Goal: Task Accomplishment & Management: Complete application form

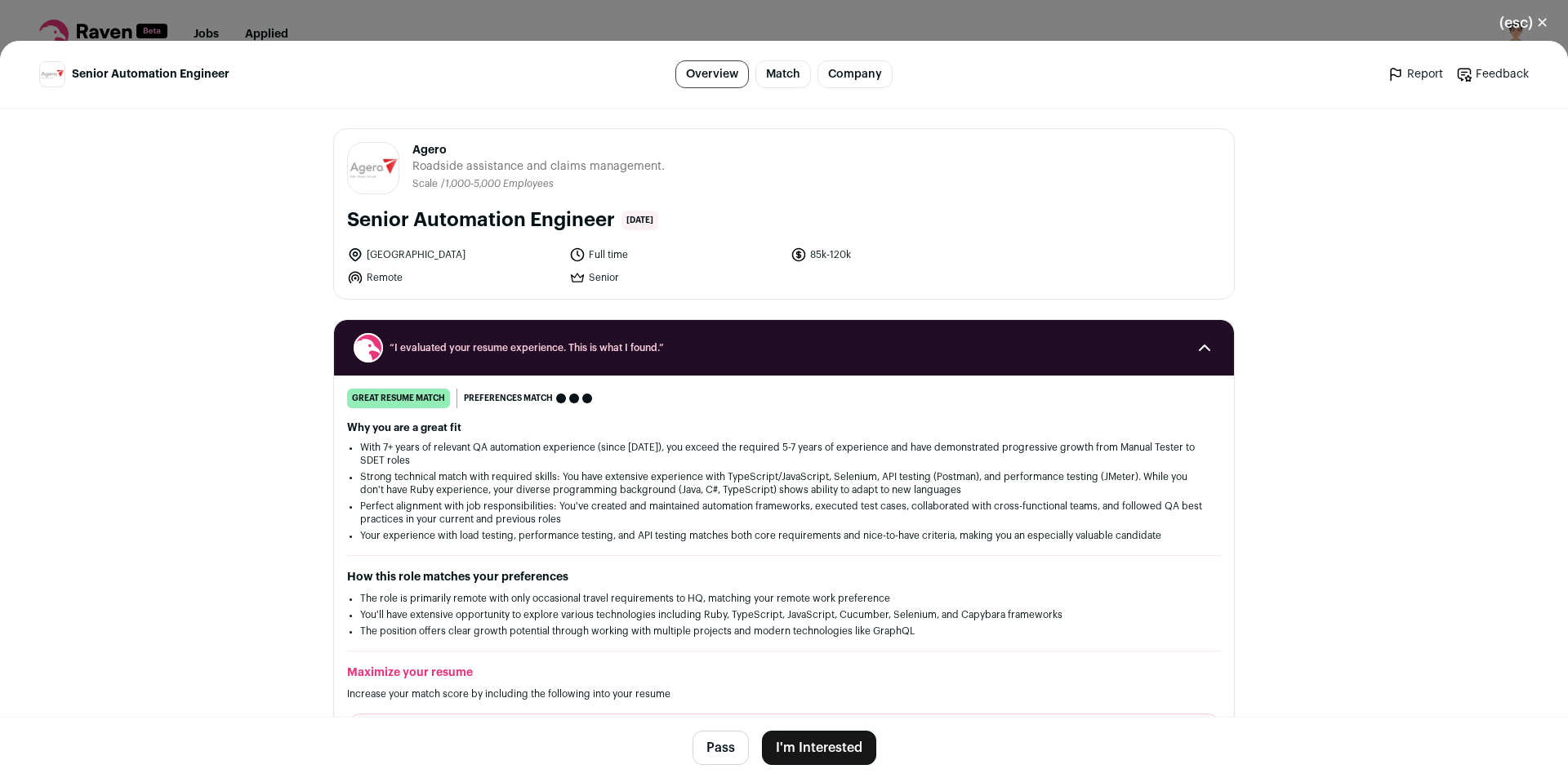
click at [836, 743] on button "I'm Interested" at bounding box center [819, 748] width 115 height 35
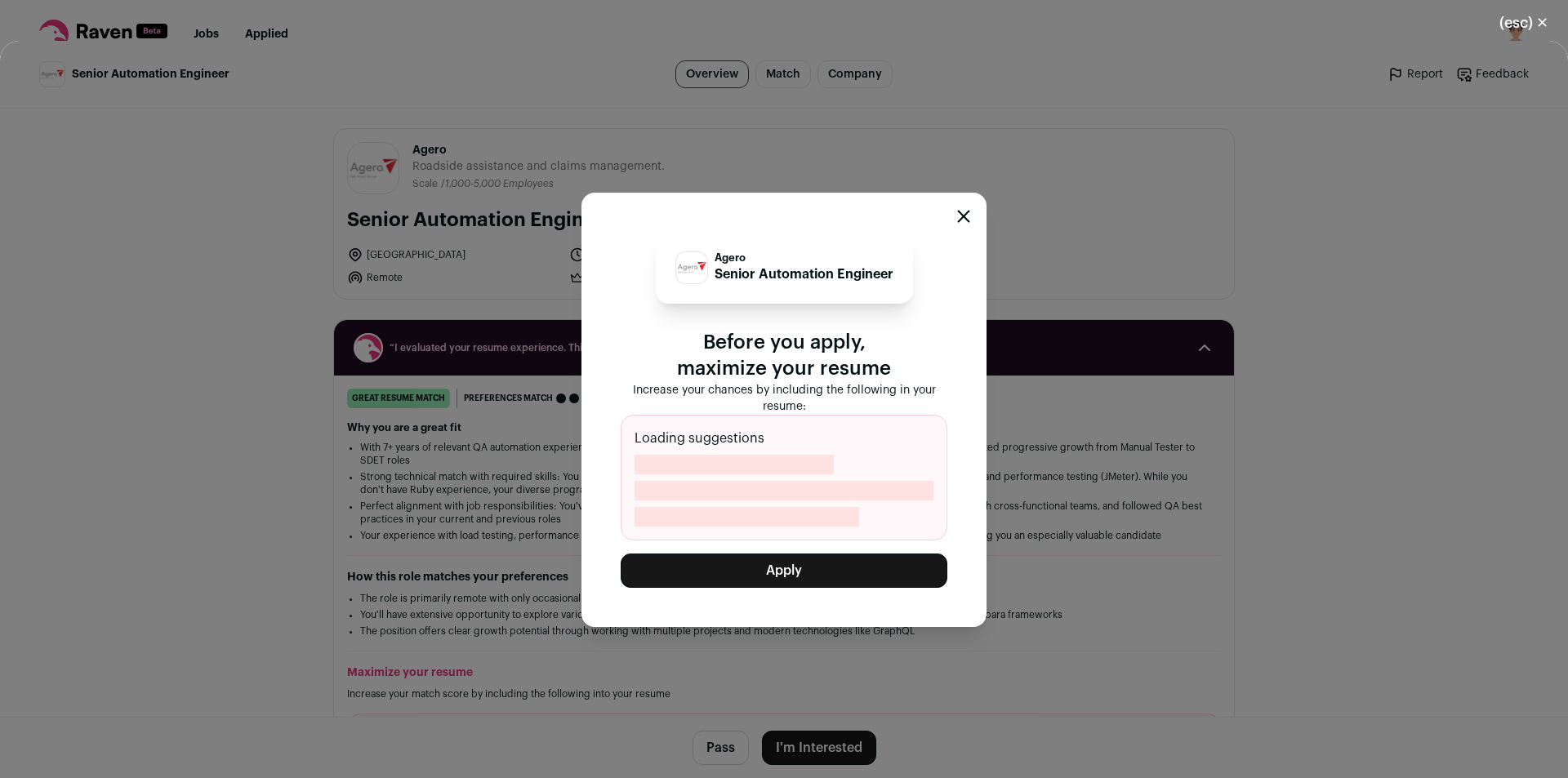
click at [843, 563] on button "Apply" at bounding box center [784, 571] width 326 height 35
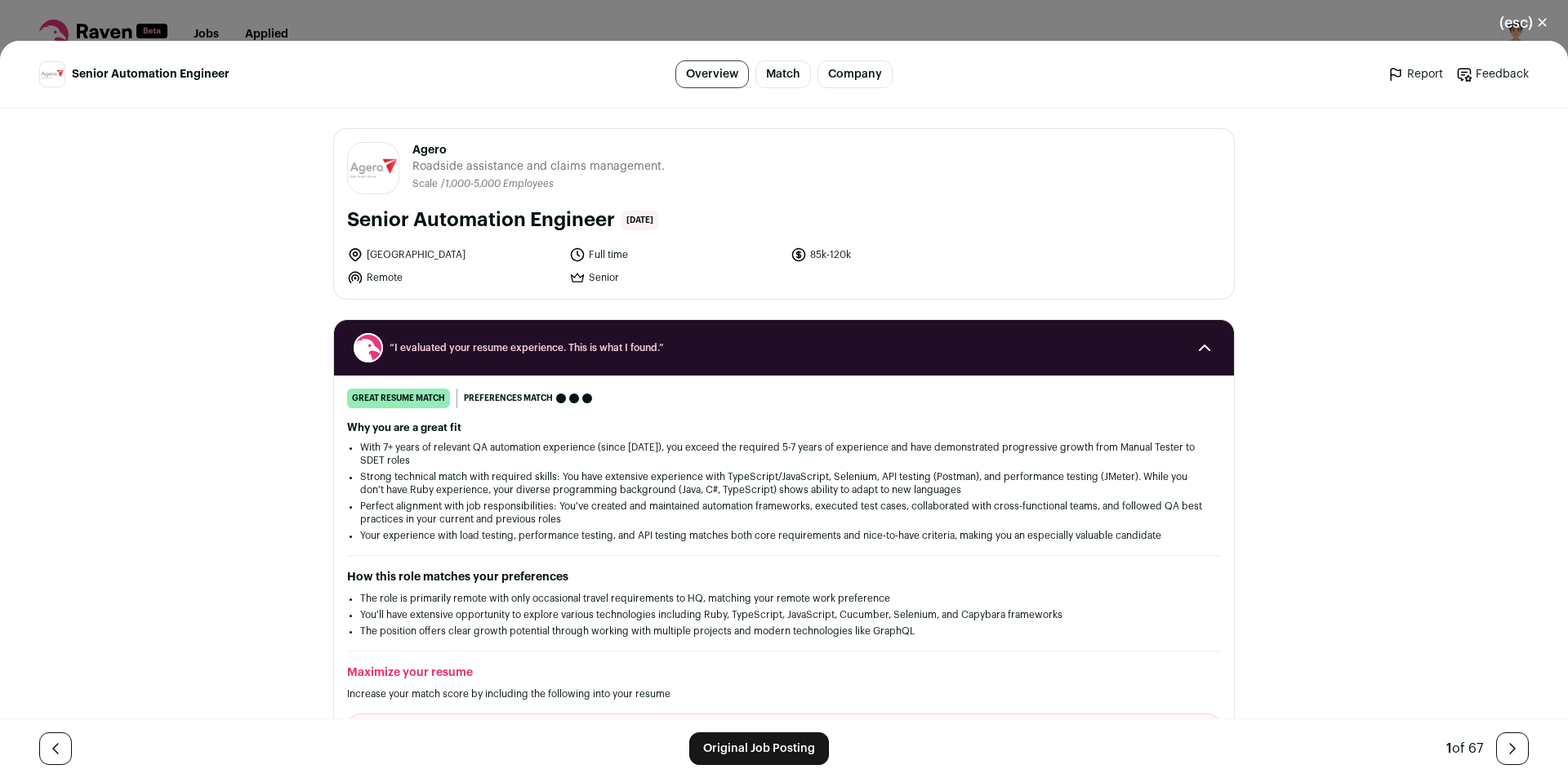
click at [686, 7] on div "(esc) ✕ Senior Automation Engineer Overview Match Company Report Feedback Repor…" at bounding box center [784, 389] width 1568 height 778
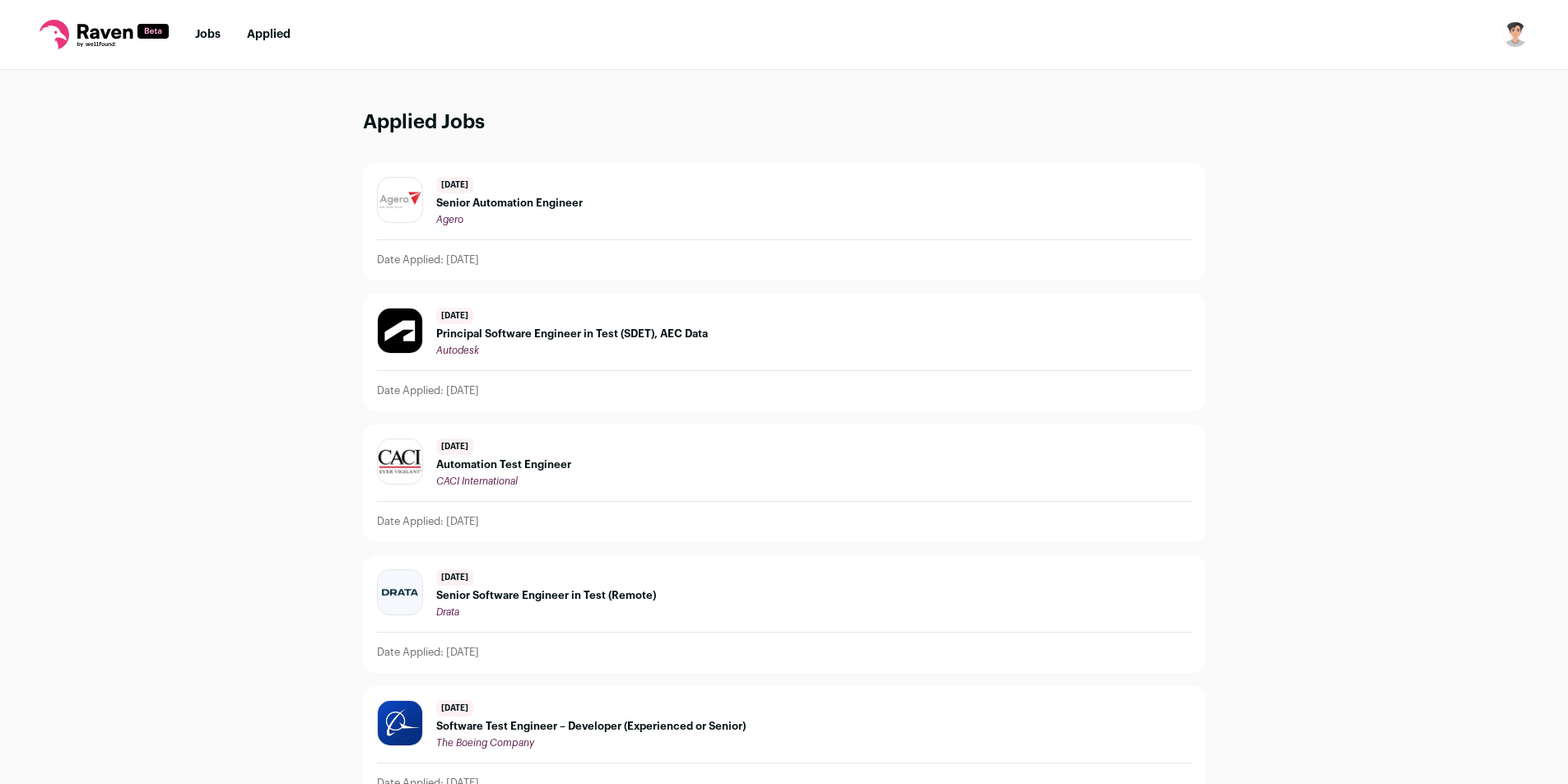
click at [206, 25] on nav "Jobs Applied Settings Notifications Preferences Resume FAQs Logout" at bounding box center [784, 35] width 1568 height 70
click at [206, 36] on link "Jobs" at bounding box center [207, 34] width 25 height 11
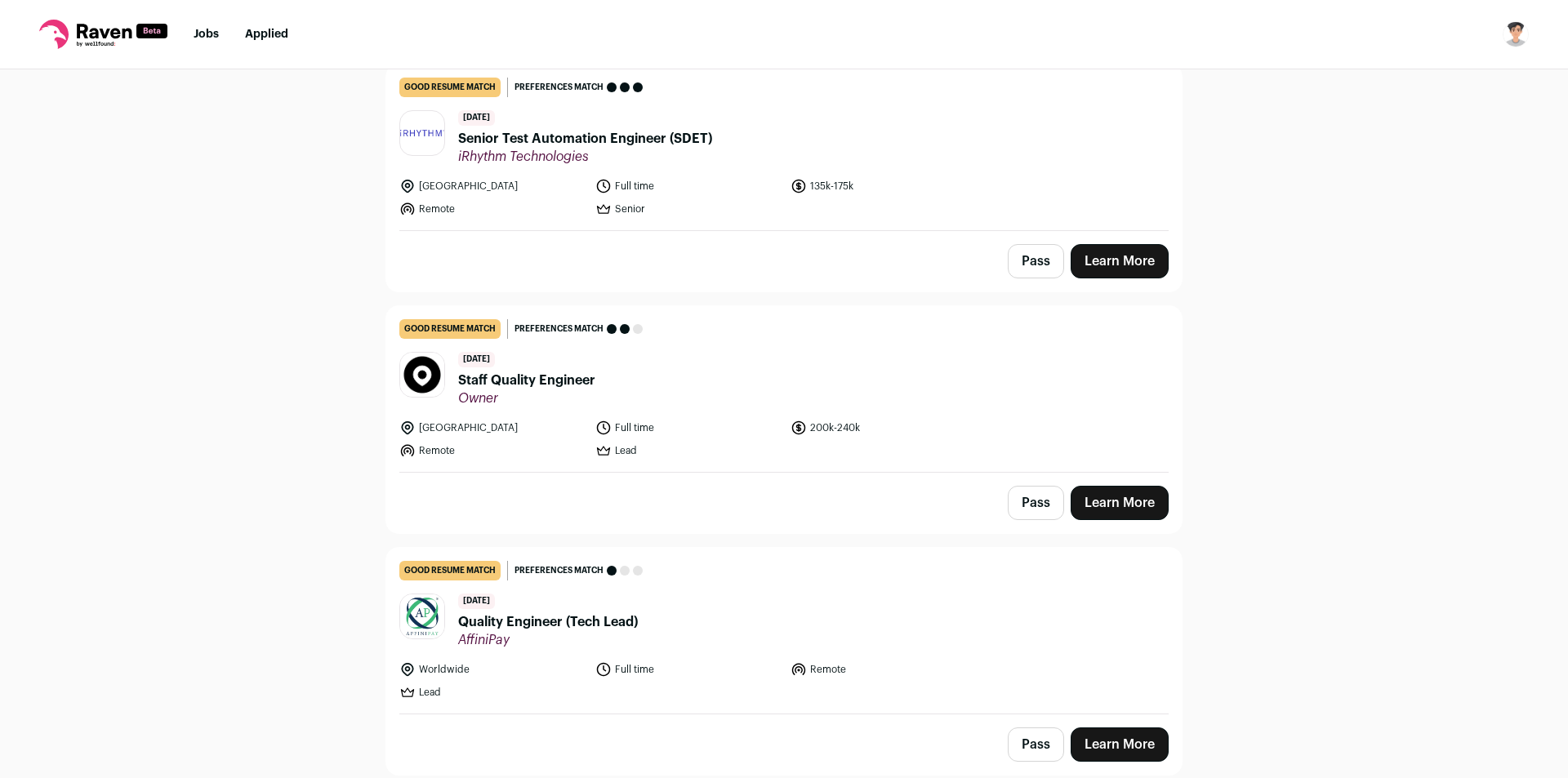
scroll to position [170, 0]
click at [804, 372] on header "1 day ago Staff Quality Engineer Owner" at bounding box center [784, 378] width 769 height 55
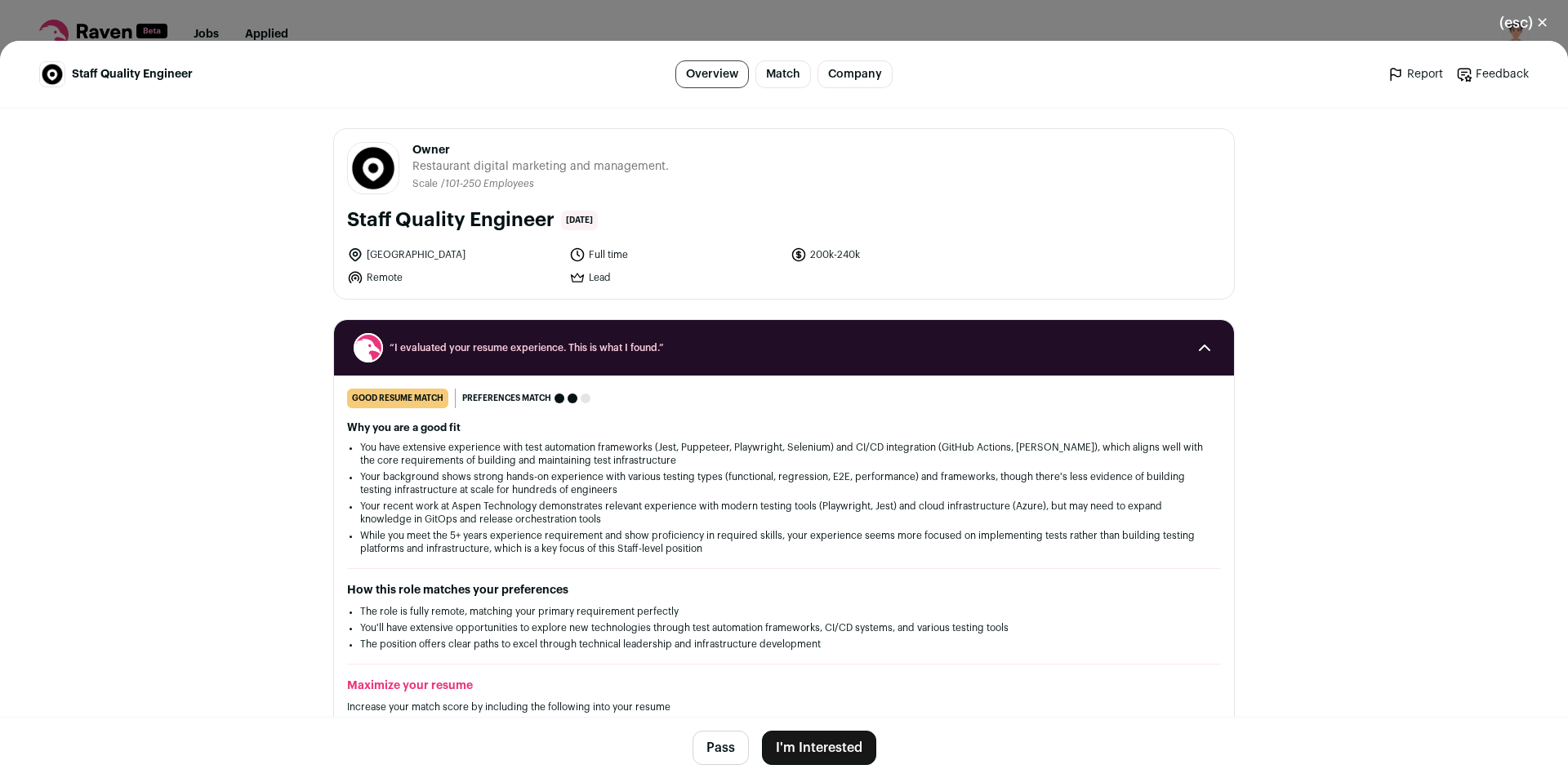
click at [823, 728] on footer "Pass I'm Interested" at bounding box center [784, 747] width 1568 height 62
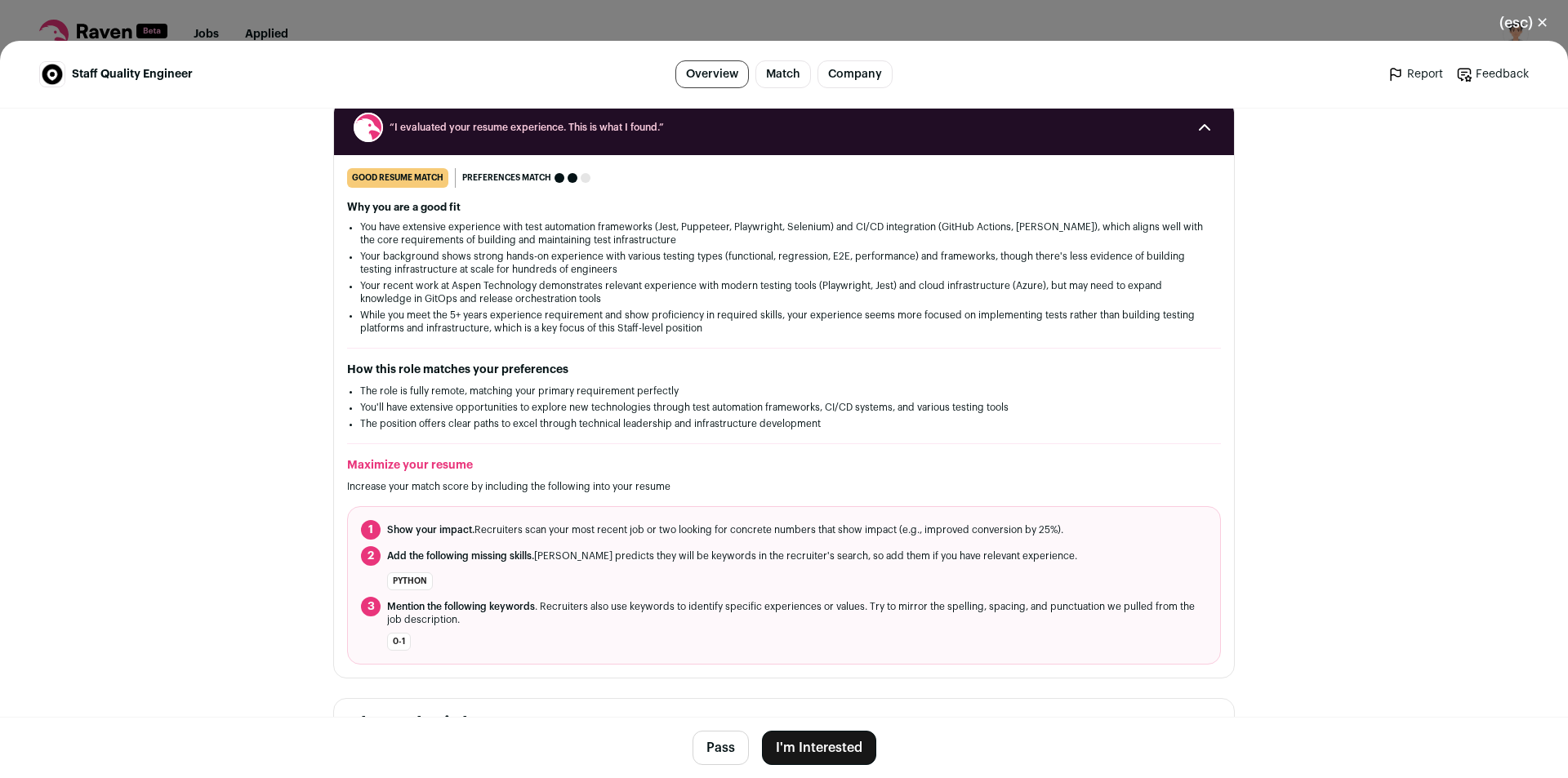
scroll to position [223, 0]
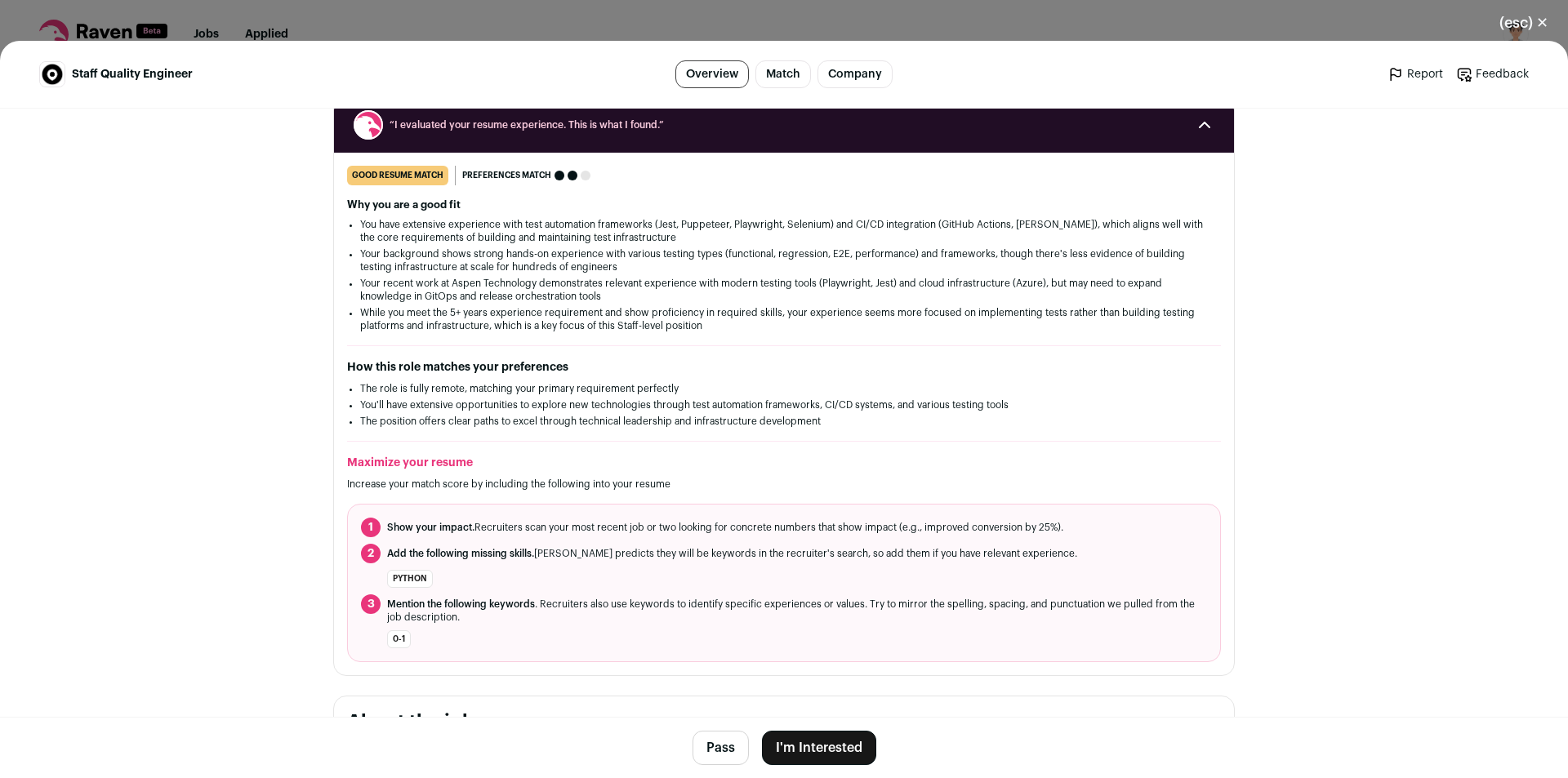
click at [826, 736] on button "I'm Interested" at bounding box center [819, 748] width 115 height 35
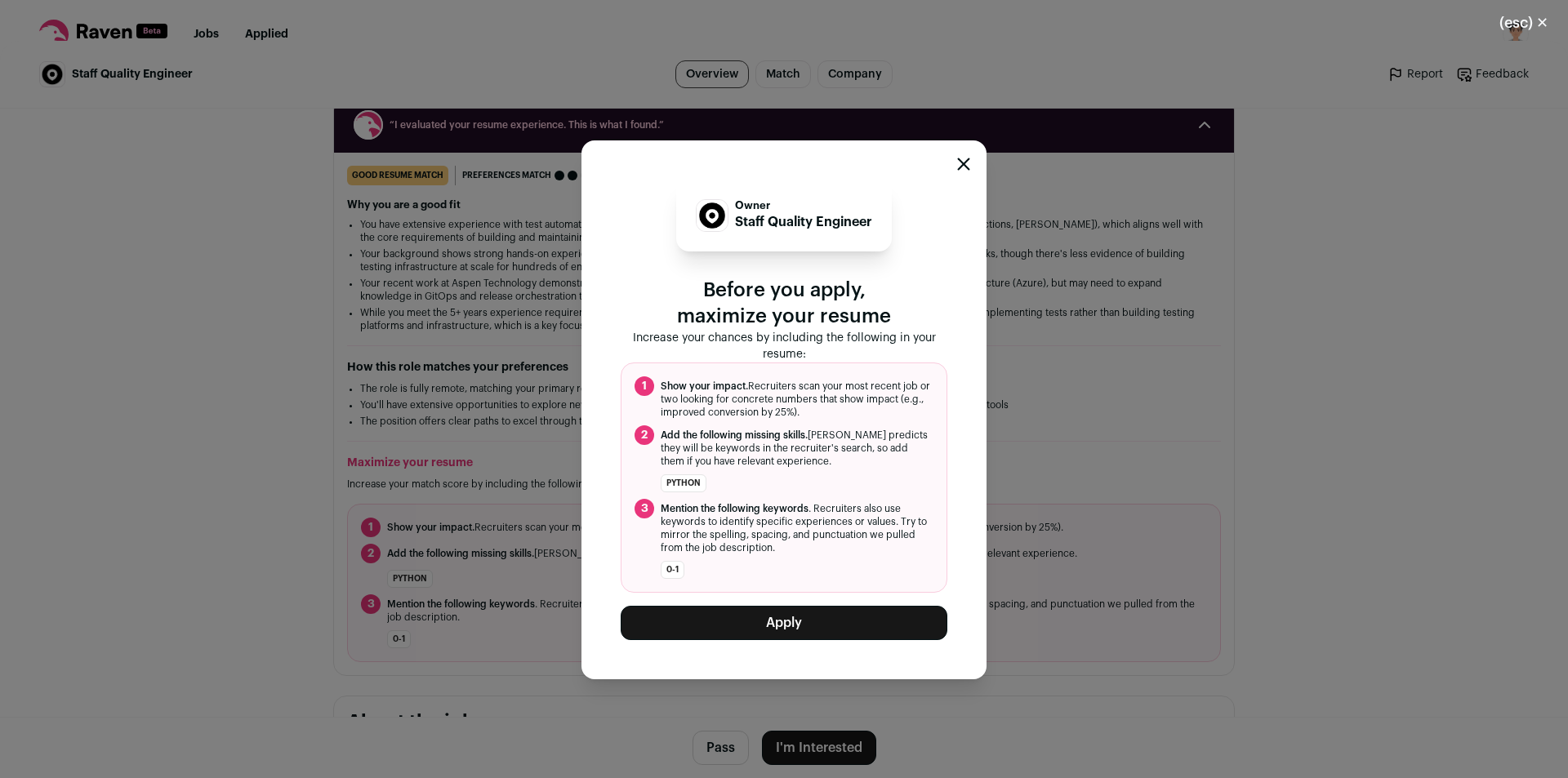
click at [813, 624] on button "Apply" at bounding box center [784, 623] width 326 height 35
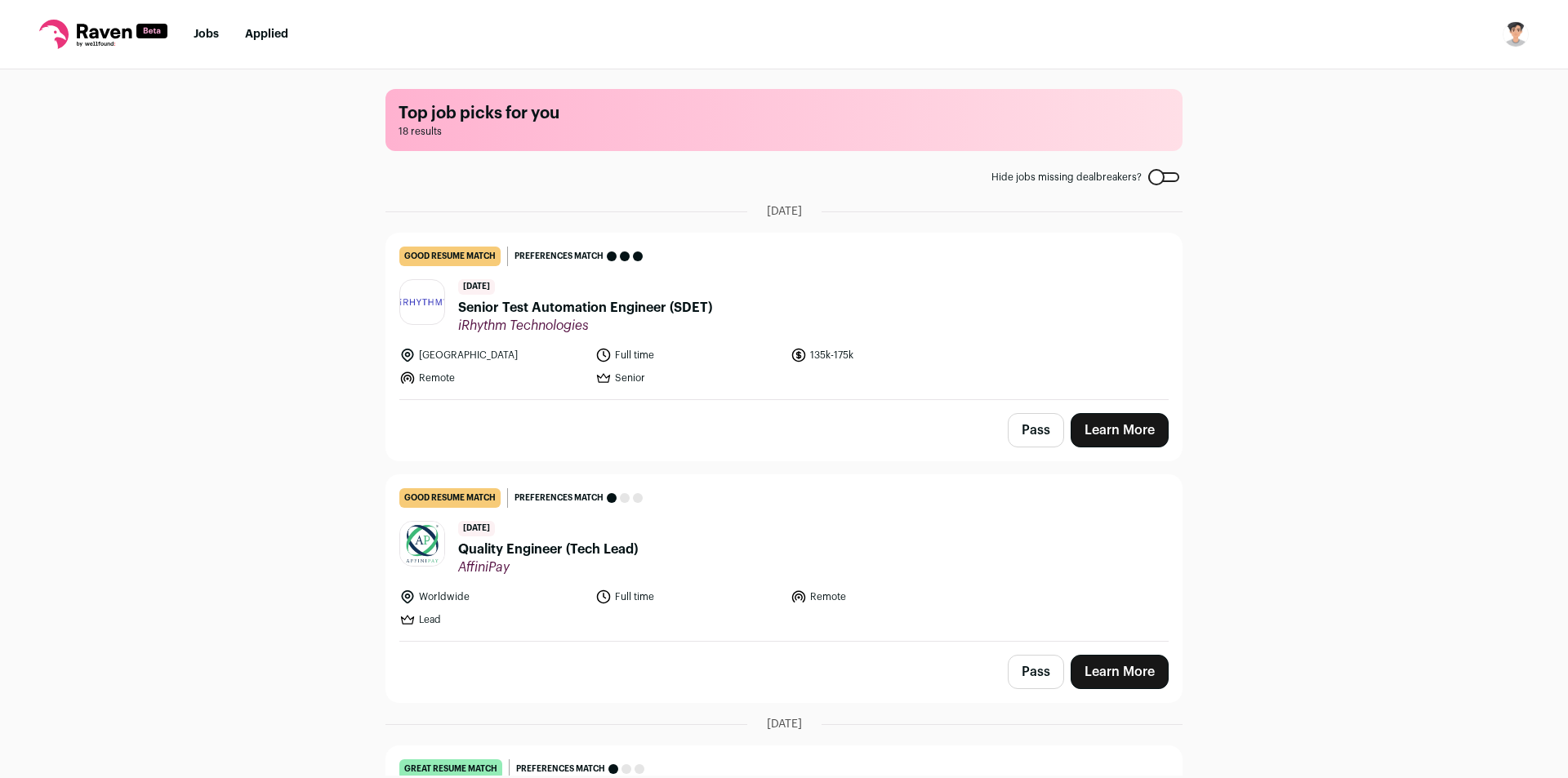
click at [657, 310] on span "Senior Test Automation Engineer (SDET)" at bounding box center [585, 307] width 254 height 20
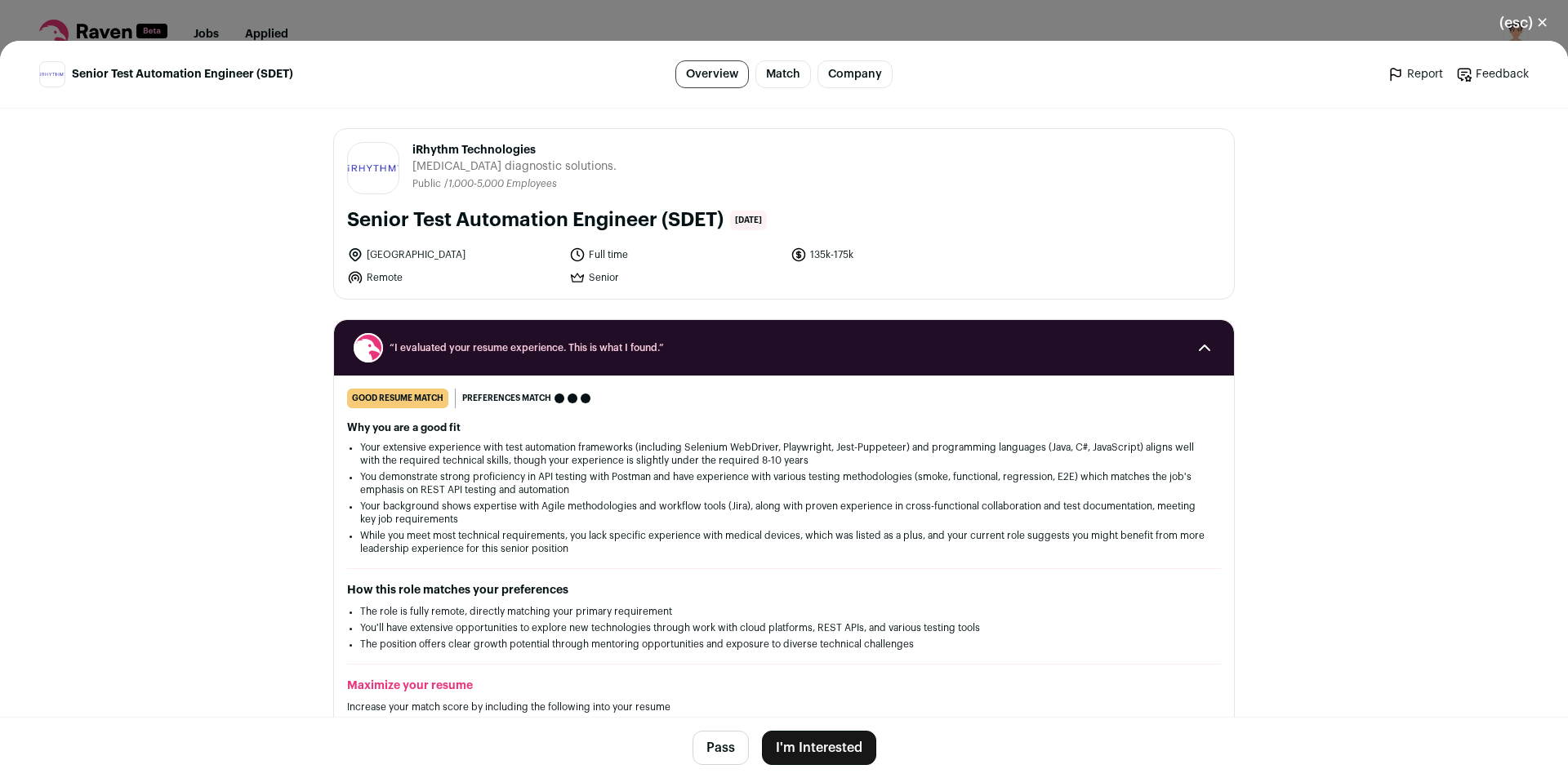
click at [824, 745] on button "I'm Interested" at bounding box center [819, 748] width 115 height 35
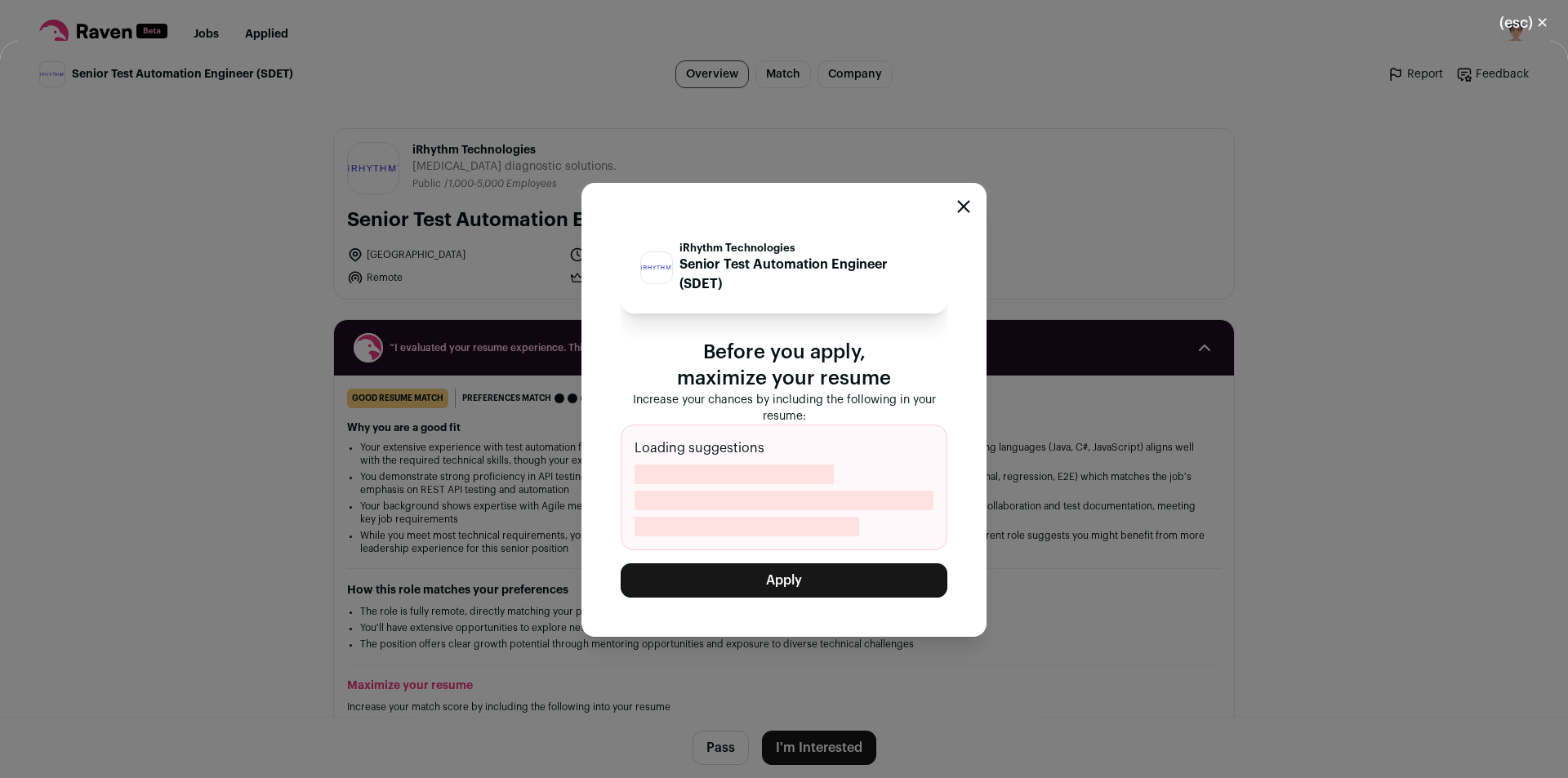
click at [769, 571] on button "Apply" at bounding box center [784, 580] width 326 height 35
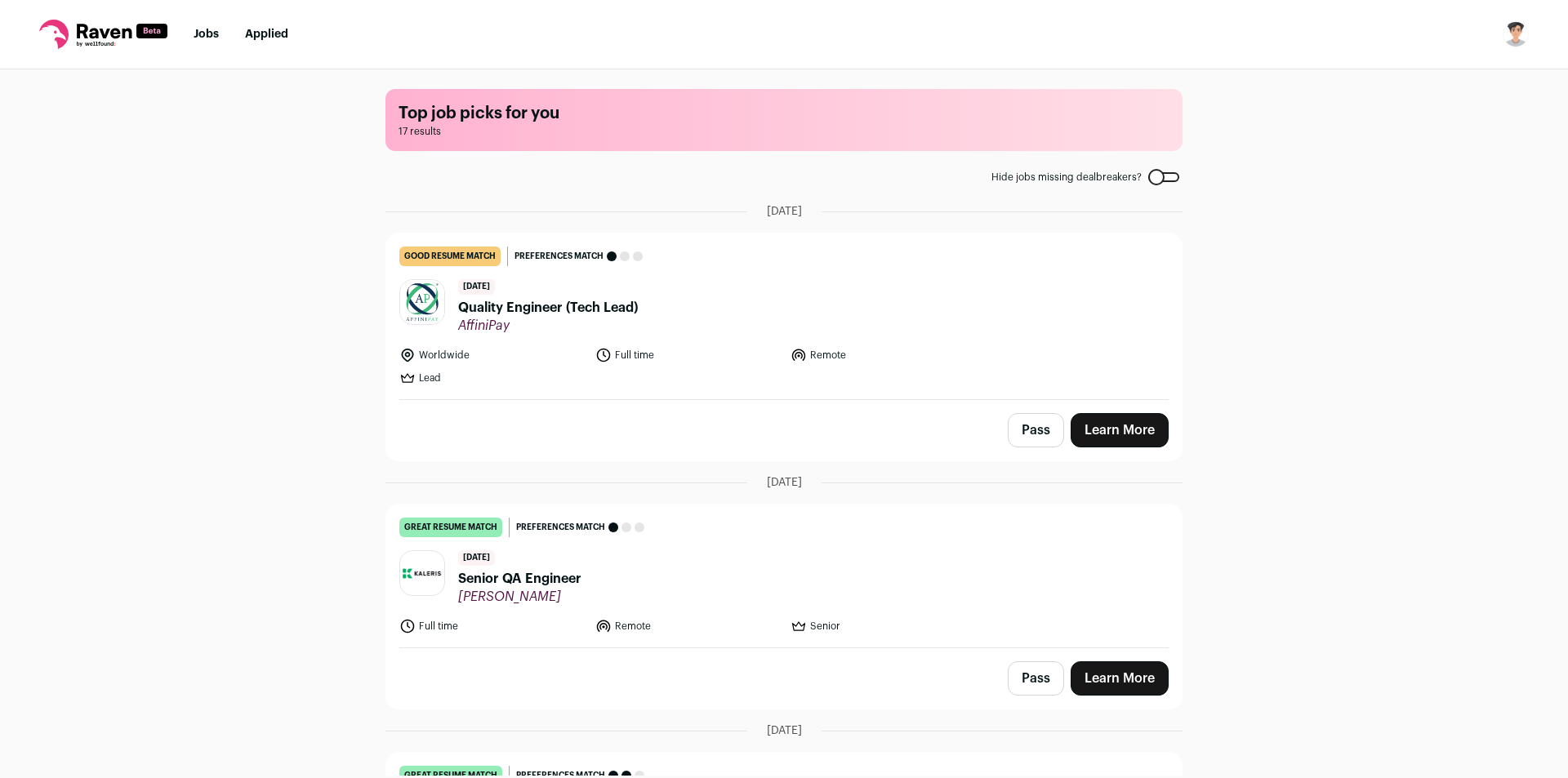
click at [198, 29] on link "Jobs" at bounding box center [206, 34] width 25 height 11
click at [592, 303] on span "Quality Engineer (Tech Lead)" at bounding box center [548, 307] width 180 height 20
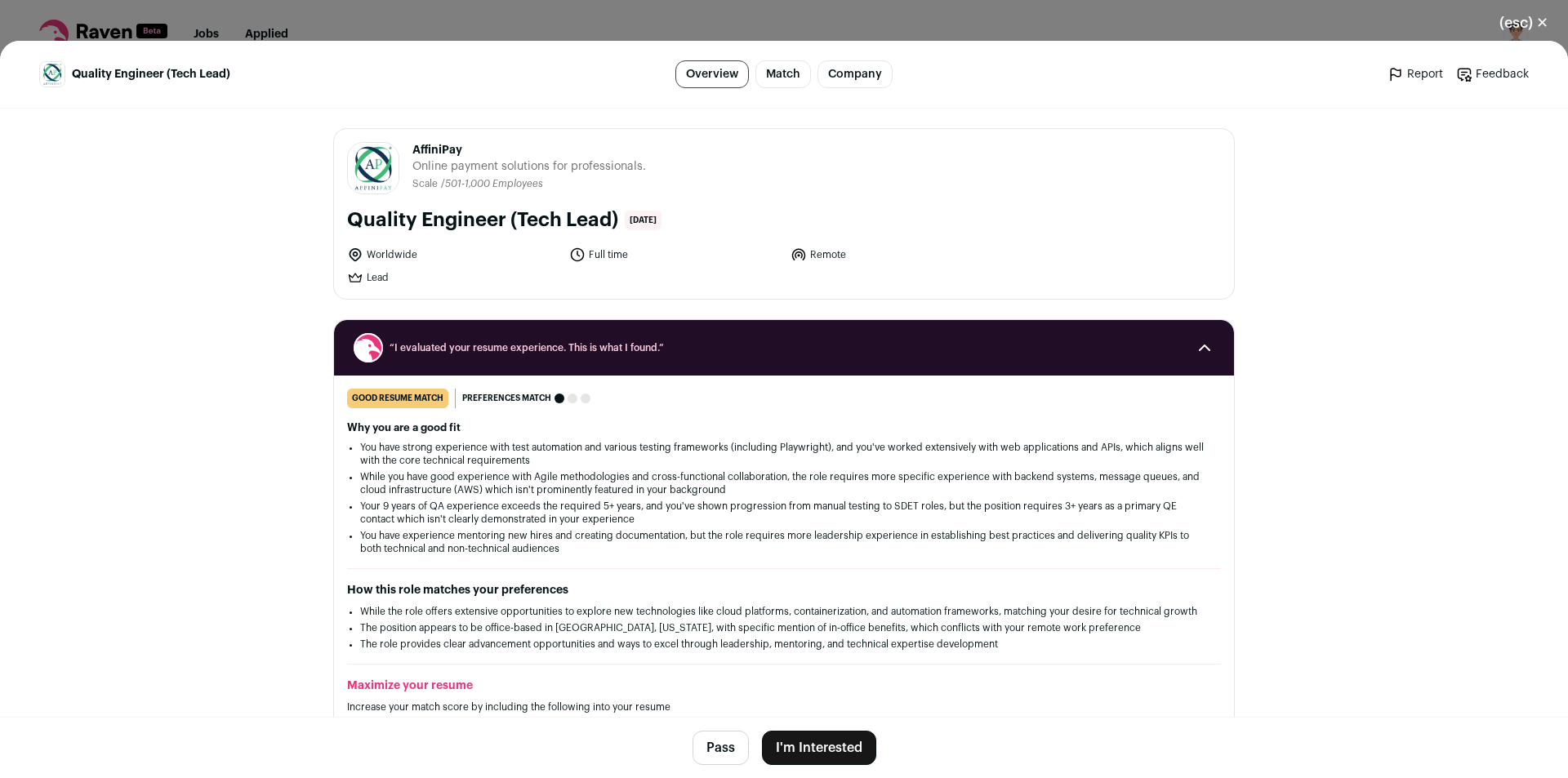
click at [818, 755] on button "I'm Interested" at bounding box center [819, 748] width 115 height 35
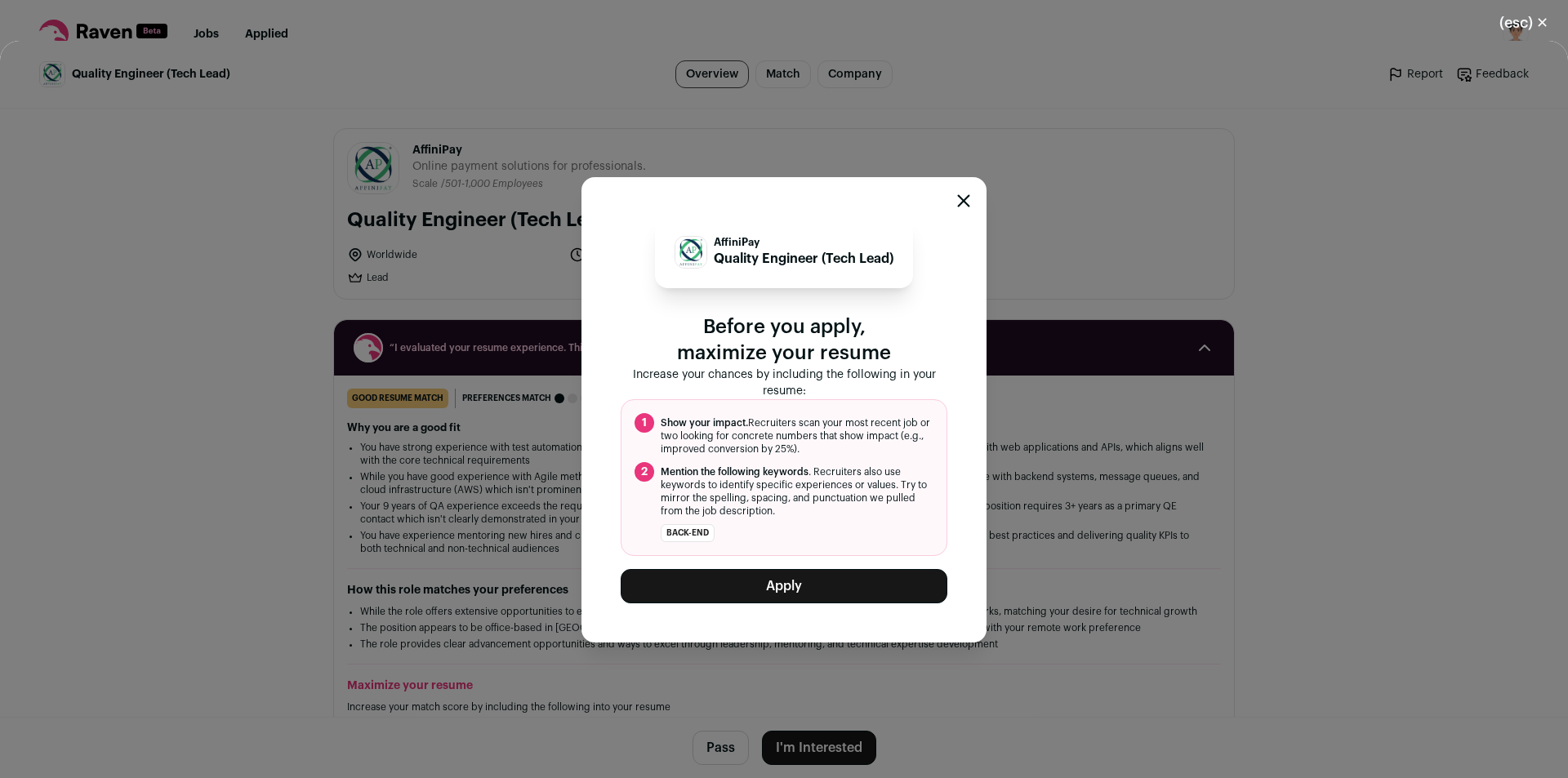
click at [839, 591] on button "Apply" at bounding box center [784, 586] width 326 height 35
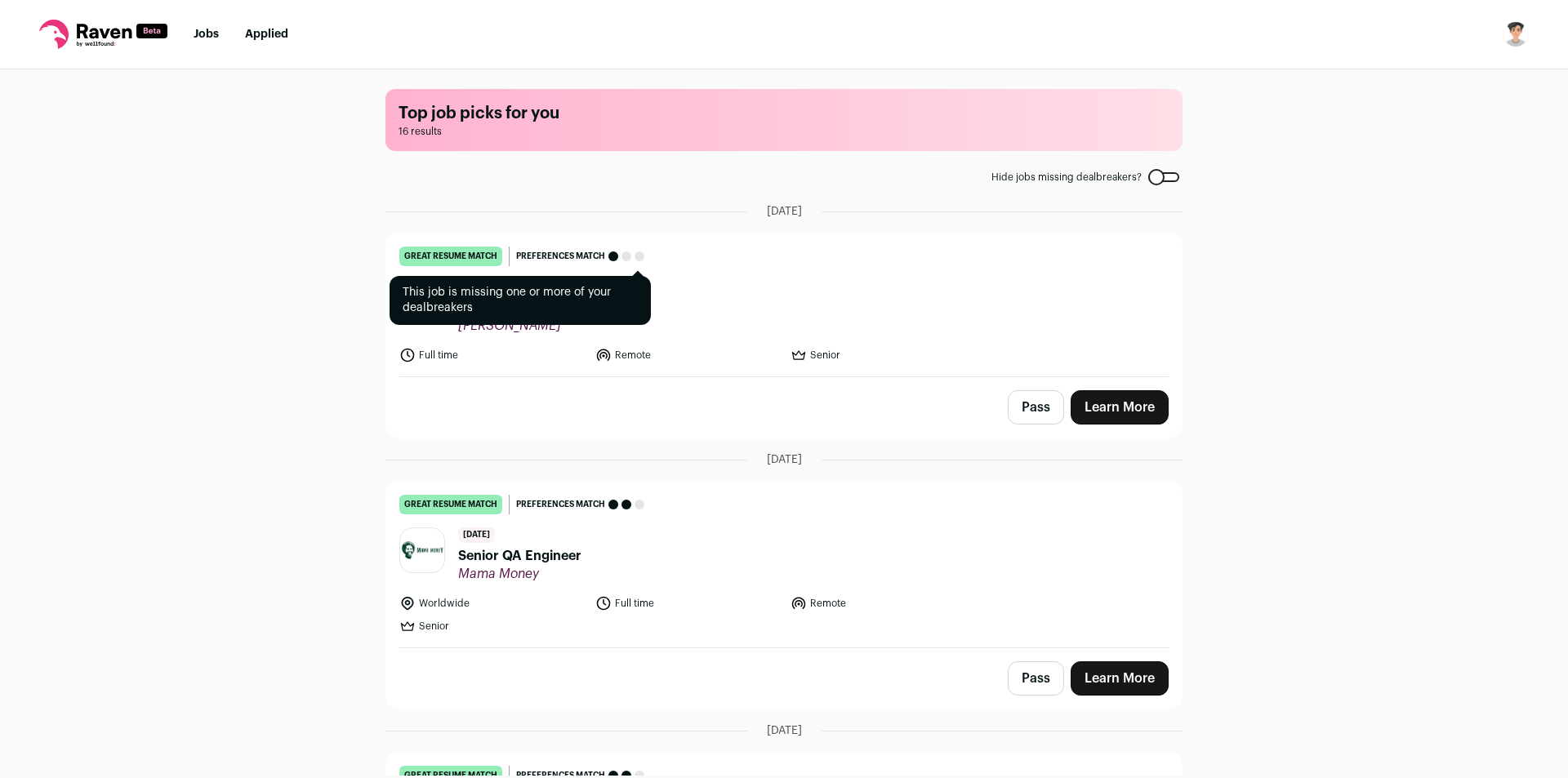
click at [520, 258] on span "Preferences match" at bounding box center [561, 256] width 89 height 16
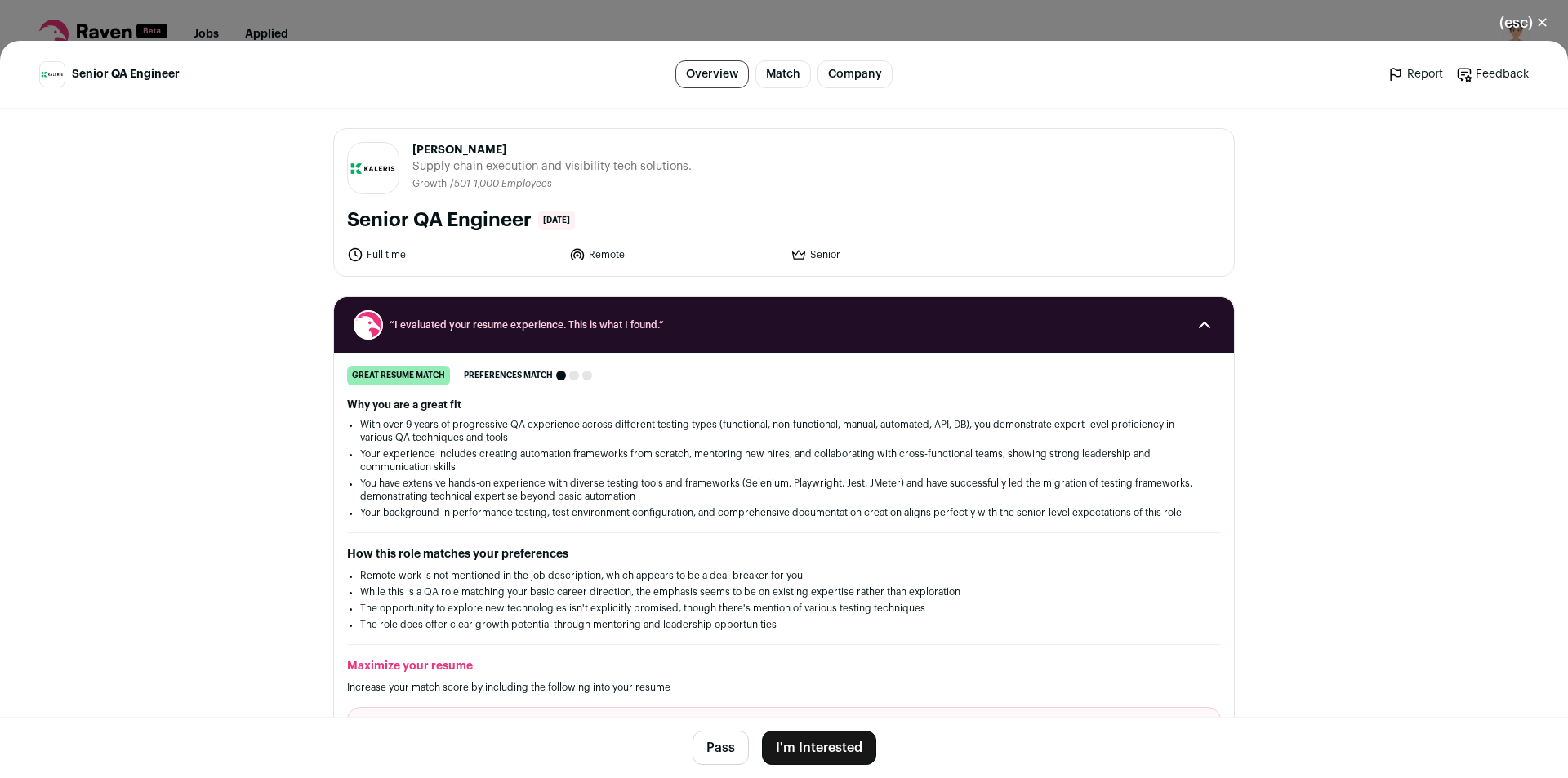
click at [602, 29] on div "(esc) ✕ Senior QA Engineer Overview Match Company Report Feedback Report Feedba…" at bounding box center [784, 389] width 1568 height 778
